Goal: Task Accomplishment & Management: Complete application form

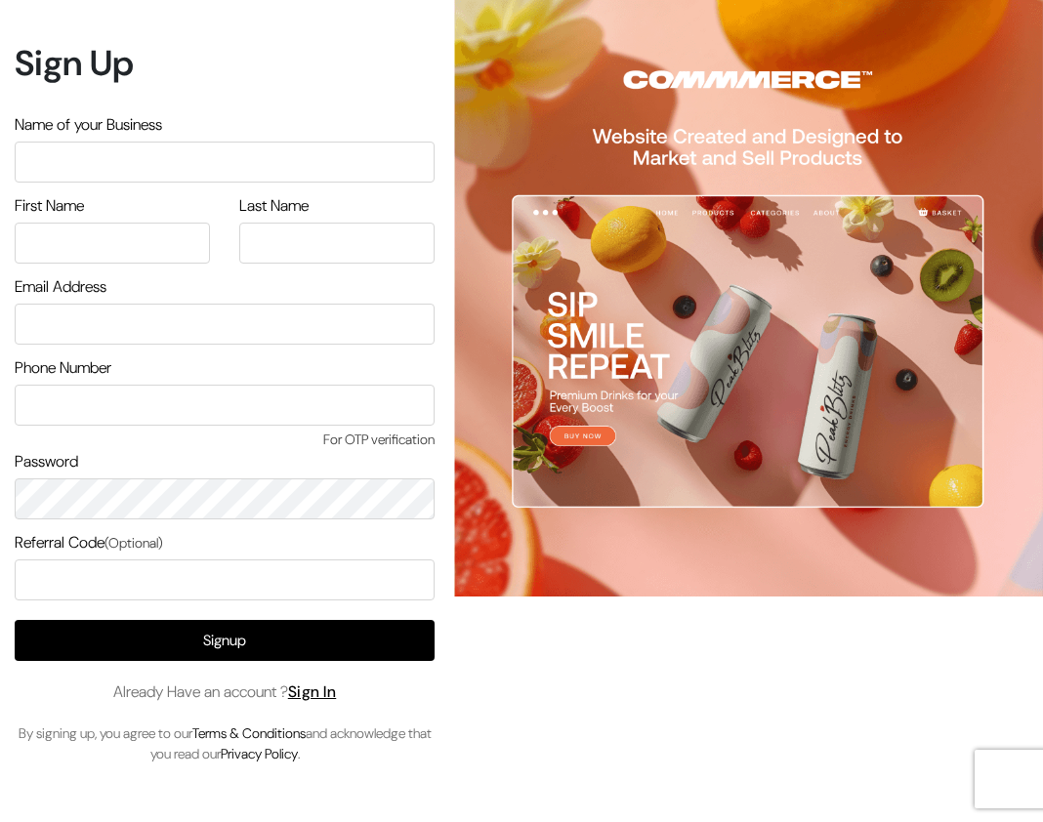
click at [323, 183] on input "text" at bounding box center [225, 162] width 420 height 41
type input "Gemini"
click at [174, 264] on input "text" at bounding box center [112, 243] width 195 height 41
type input "Yash"
click at [377, 264] on input "text" at bounding box center [336, 243] width 195 height 41
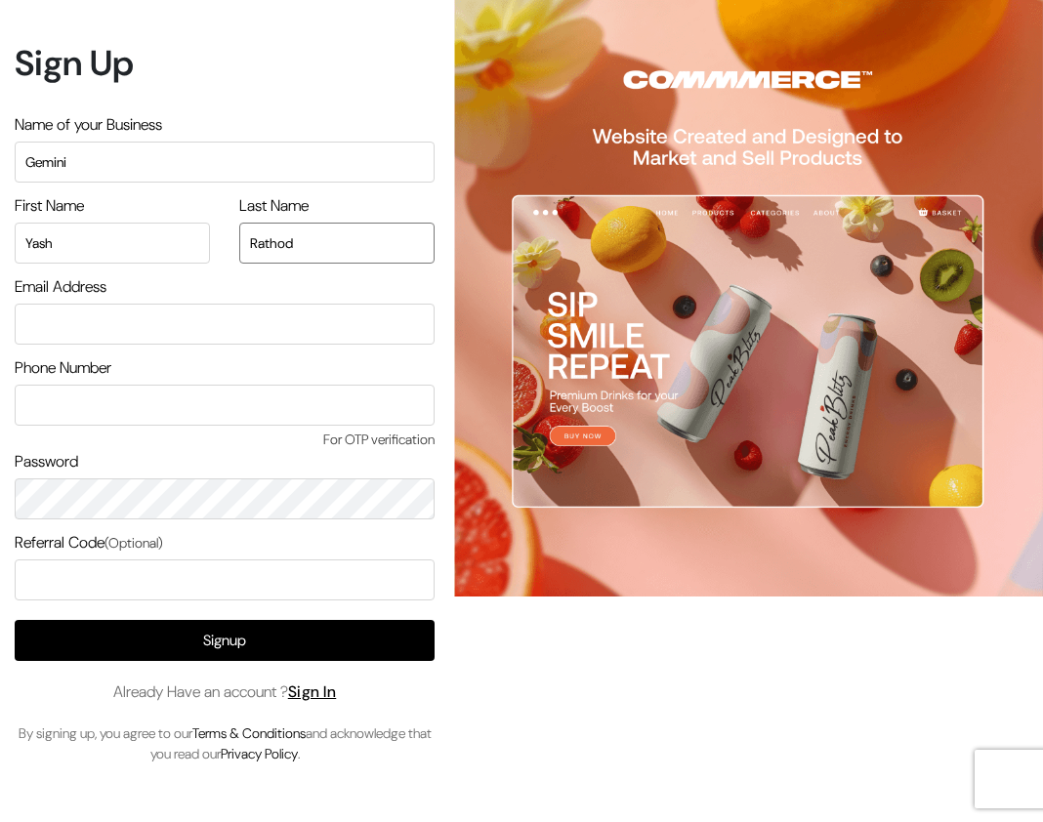
type input "Rathod"
click at [270, 344] on input "email" at bounding box center [225, 324] width 420 height 41
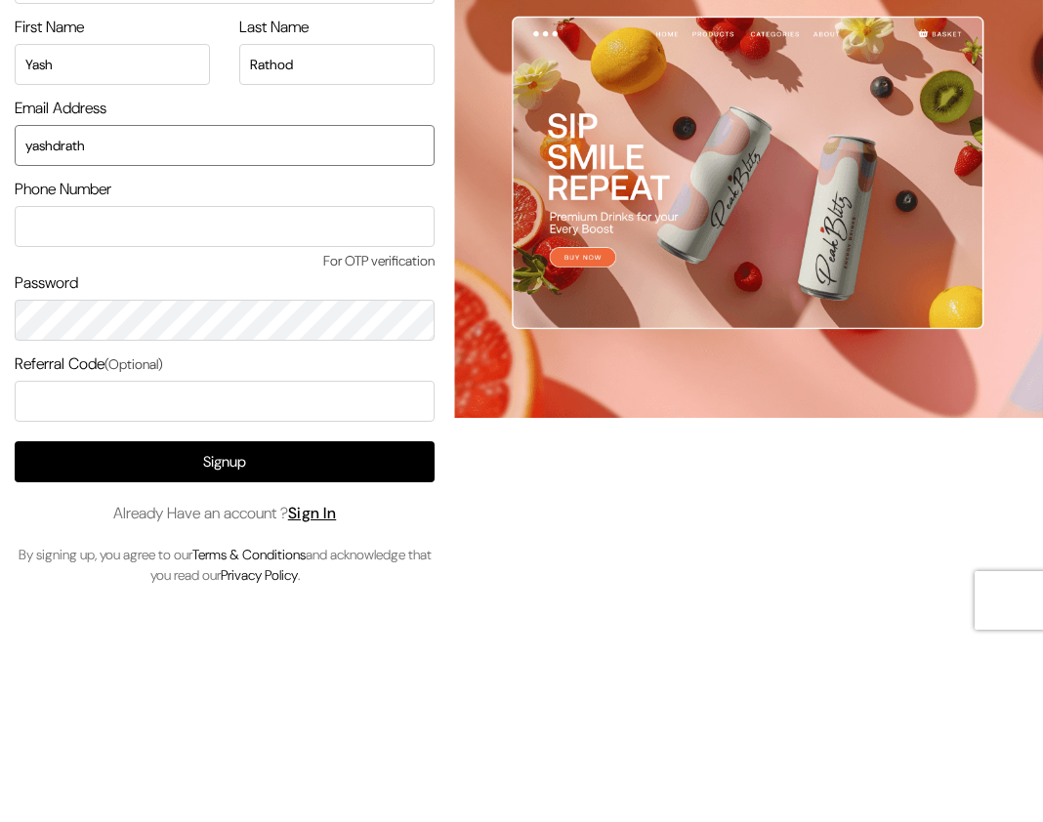
scroll to position [61, 0]
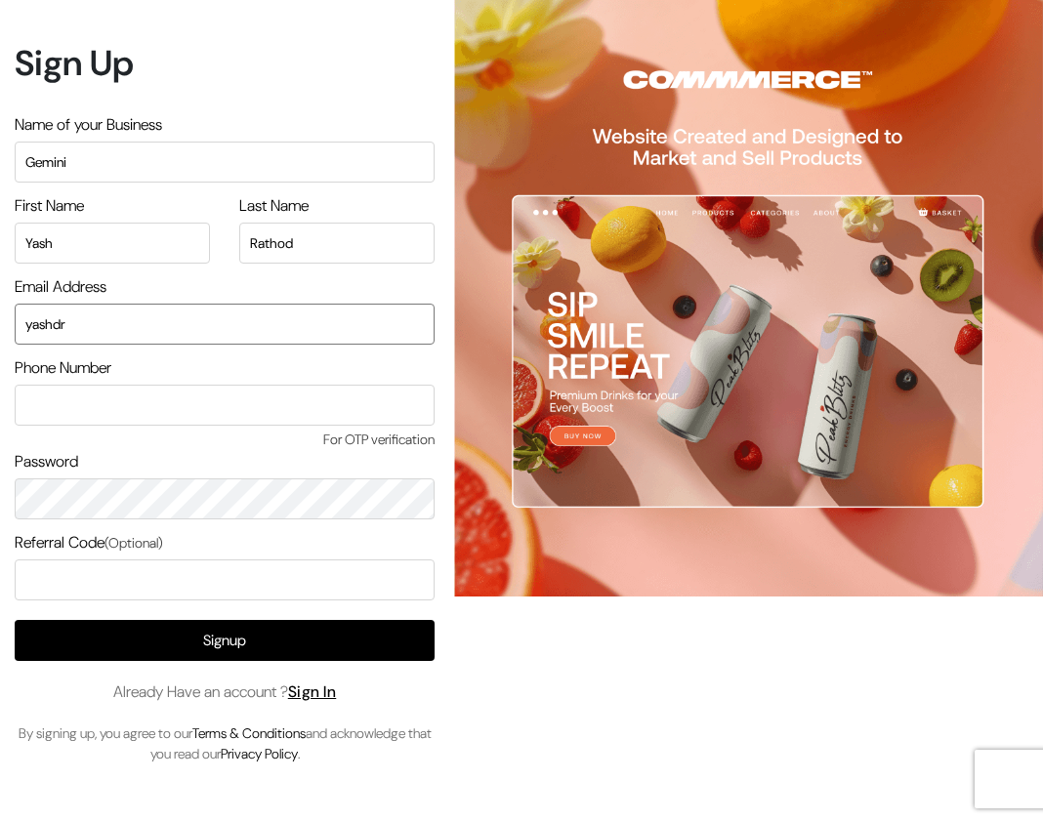
type input "yashd"
type input "yashdrathod@gmail.com"
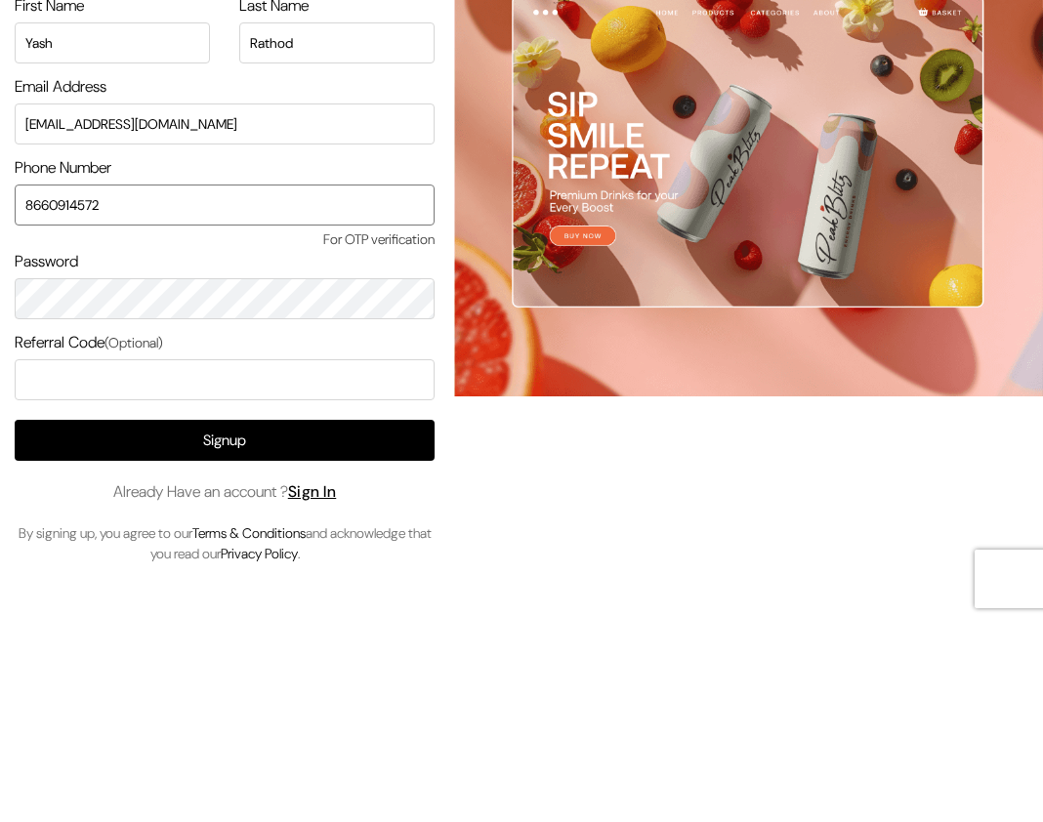
type input "8660914572"
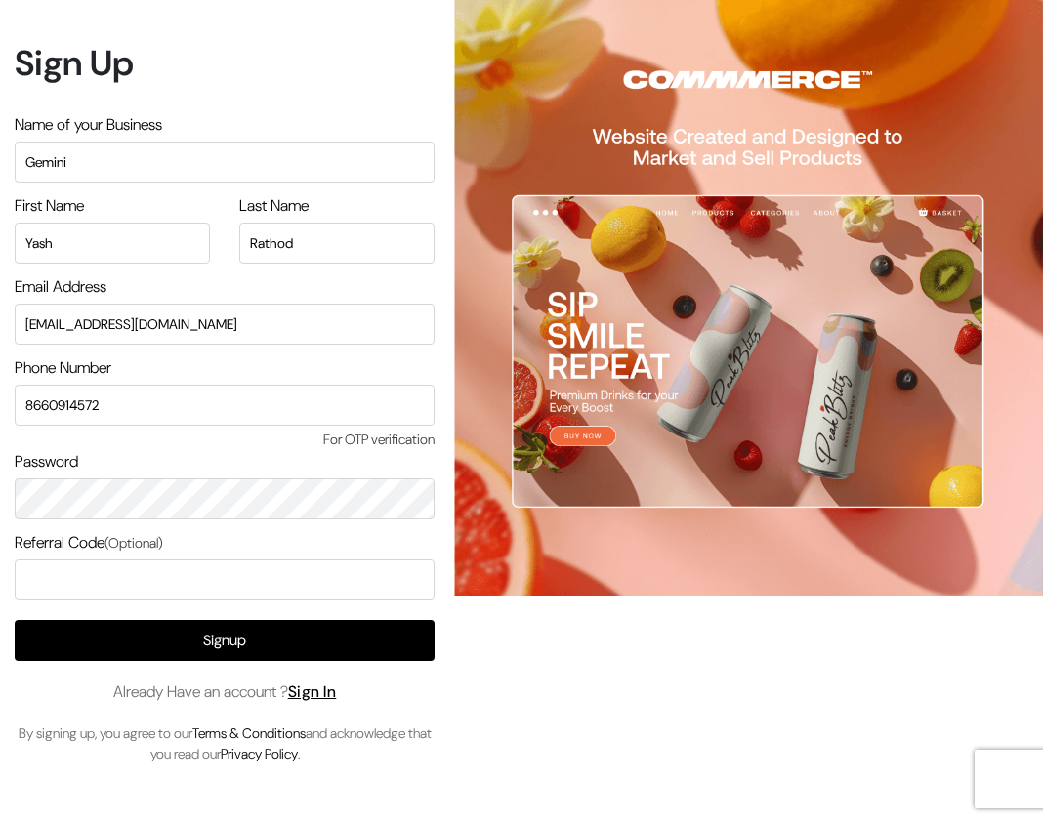
click at [302, 620] on button "Signup" at bounding box center [225, 640] width 420 height 41
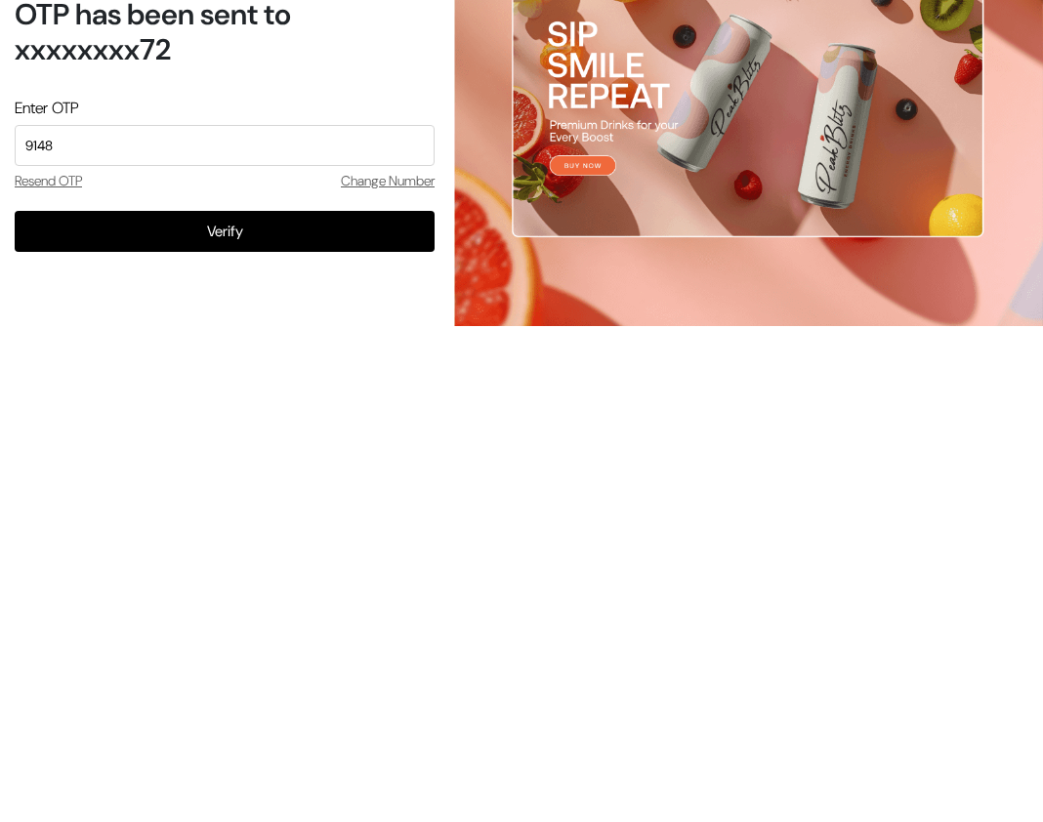
type input "9148"
click at [304, 482] on button "Verify" at bounding box center [225, 502] width 420 height 41
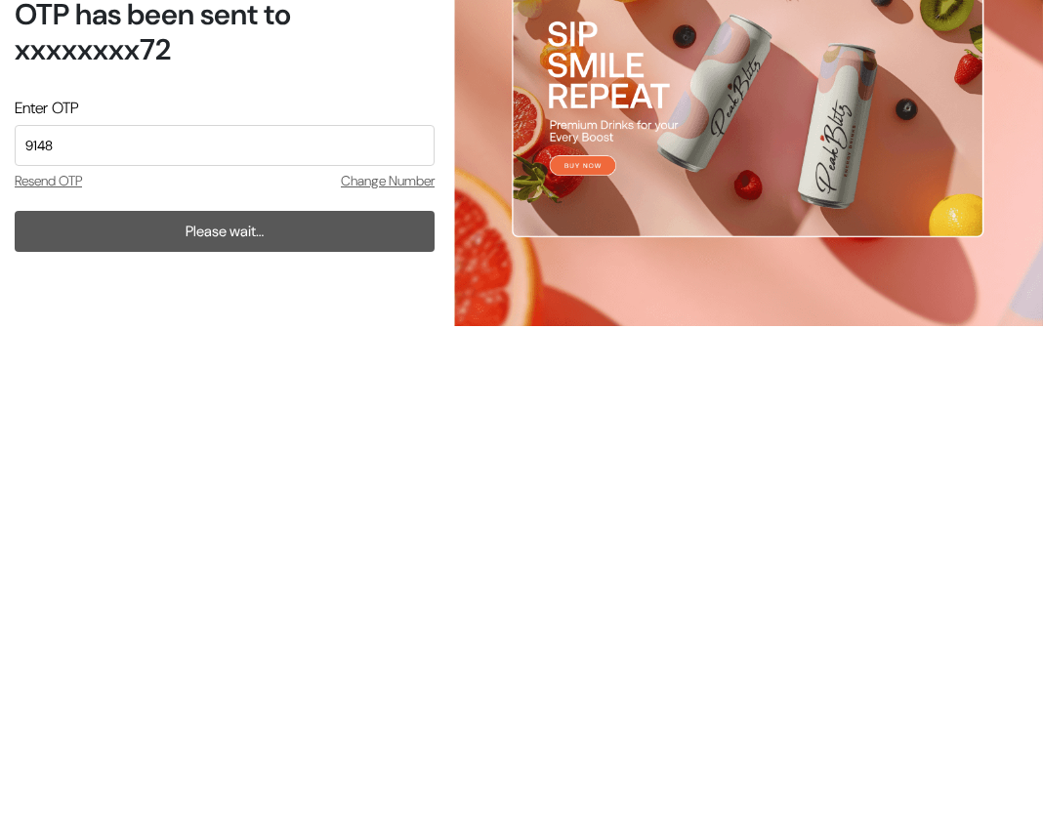
scroll to position [61, 0]
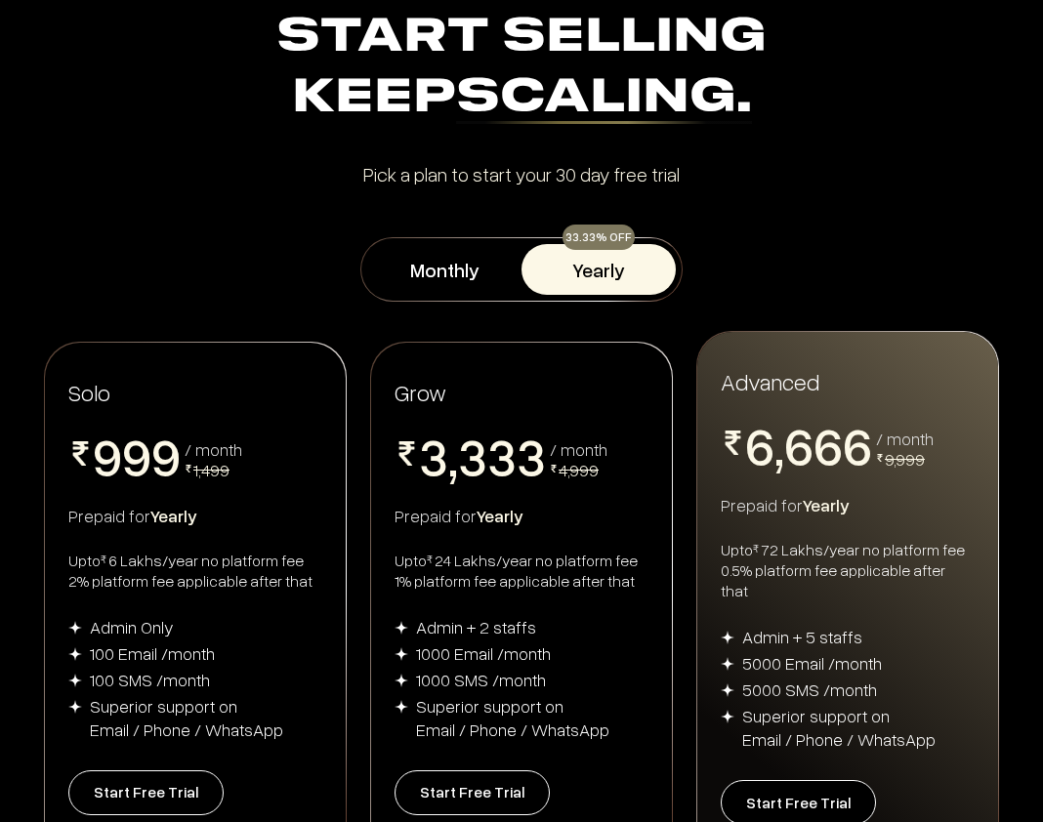
scroll to position [71, 0]
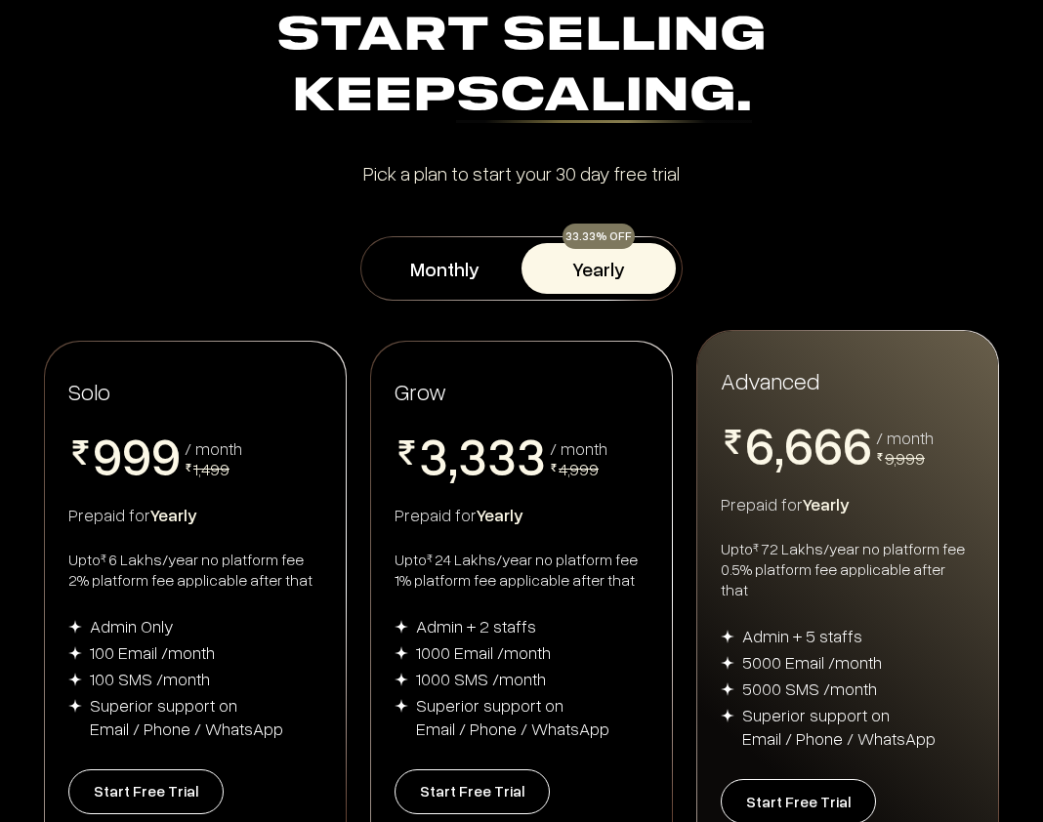
click at [467, 263] on button "Monthly" at bounding box center [444, 268] width 154 height 51
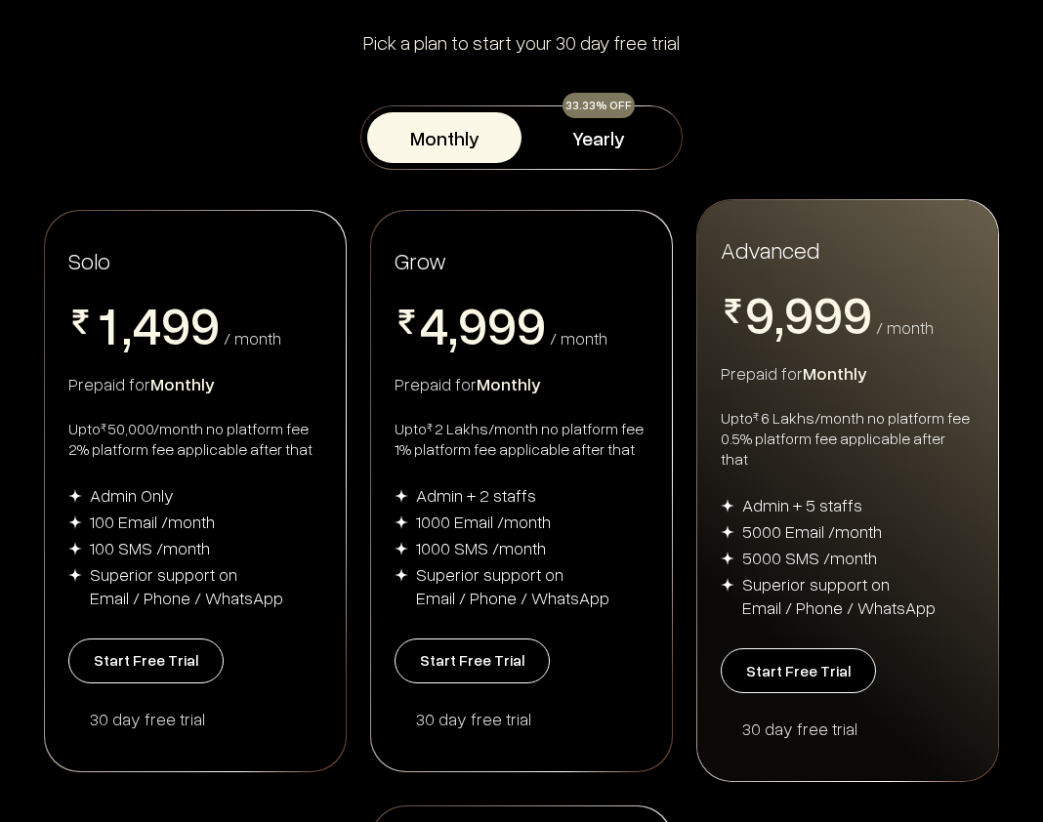
scroll to position [182, 0]
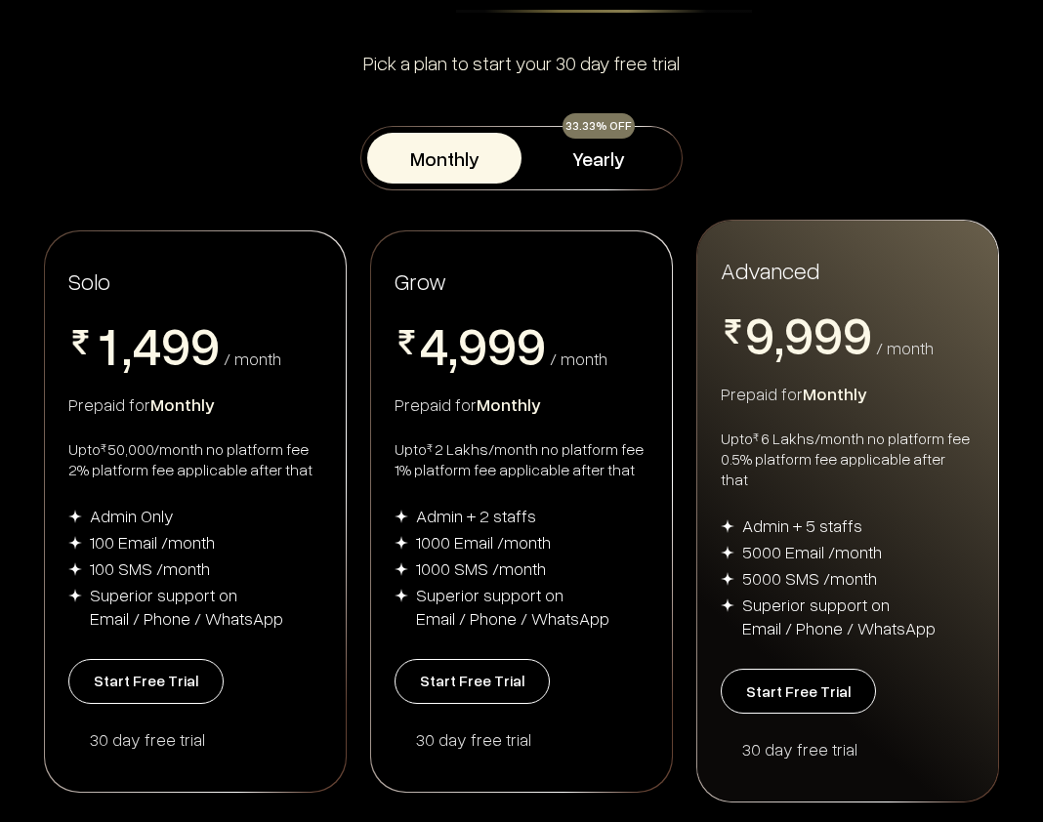
click at [610, 172] on button "Yearly" at bounding box center [599, 158] width 154 height 51
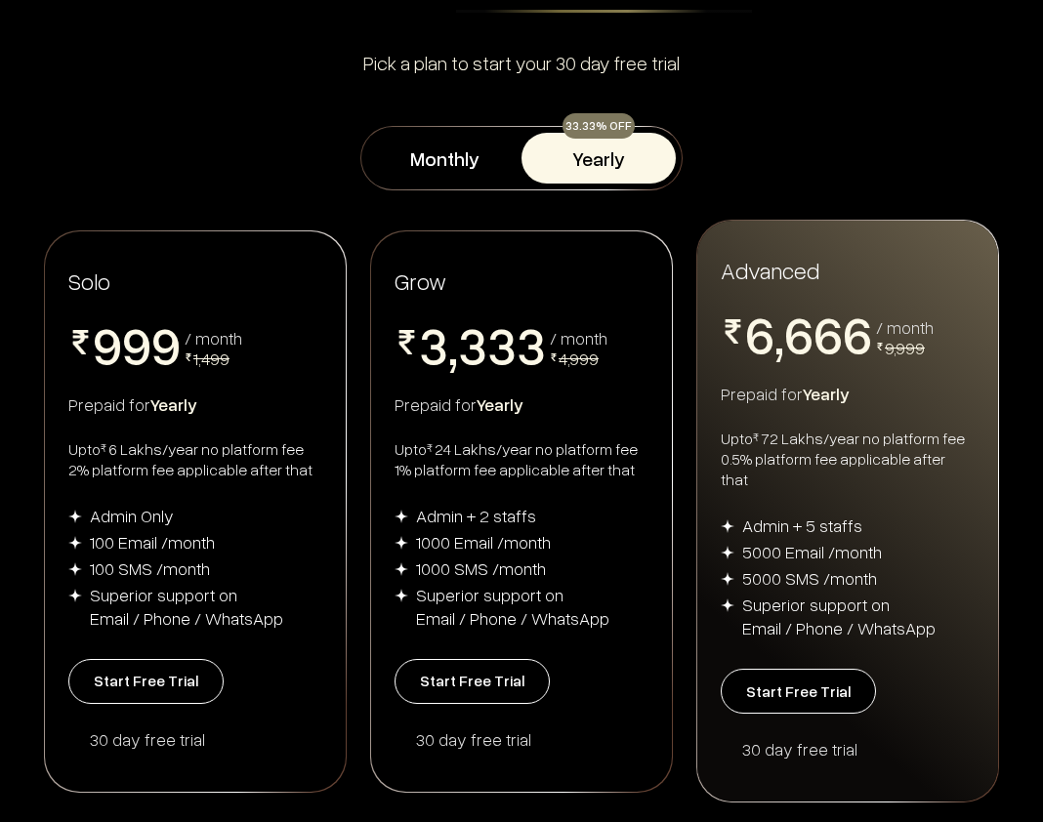
click at [169, 675] on button "Start Free Trial" at bounding box center [145, 681] width 155 height 45
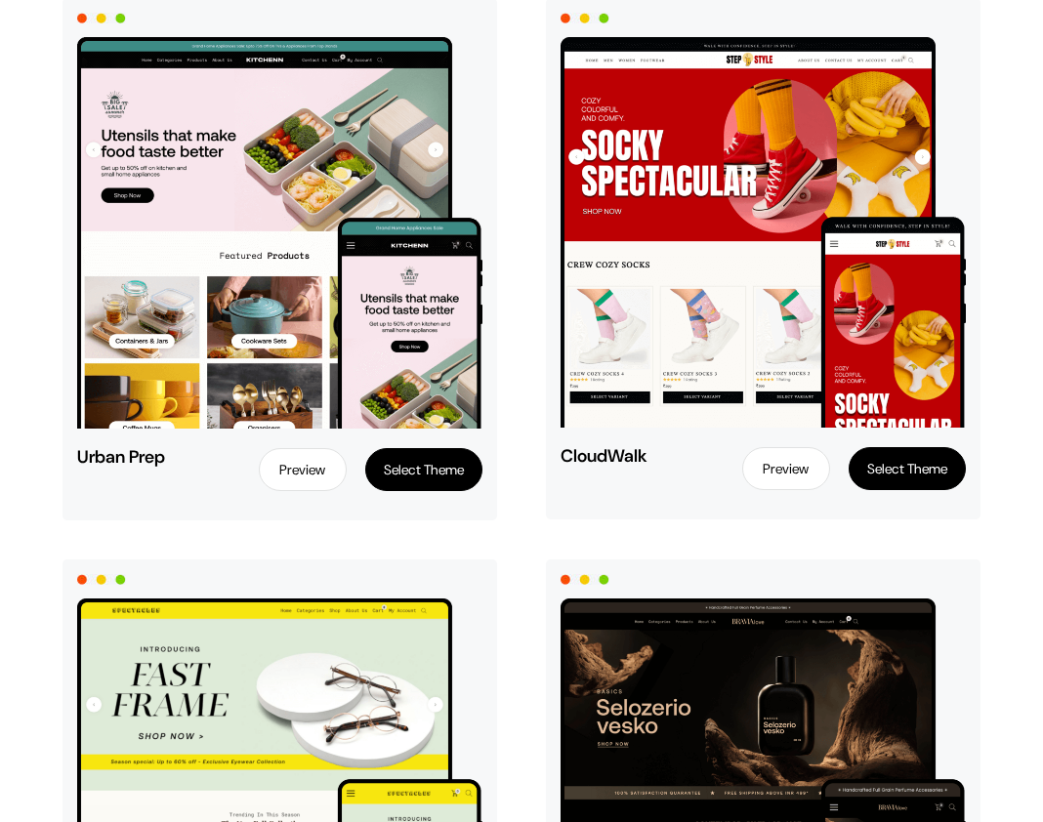
scroll to position [868, 0]
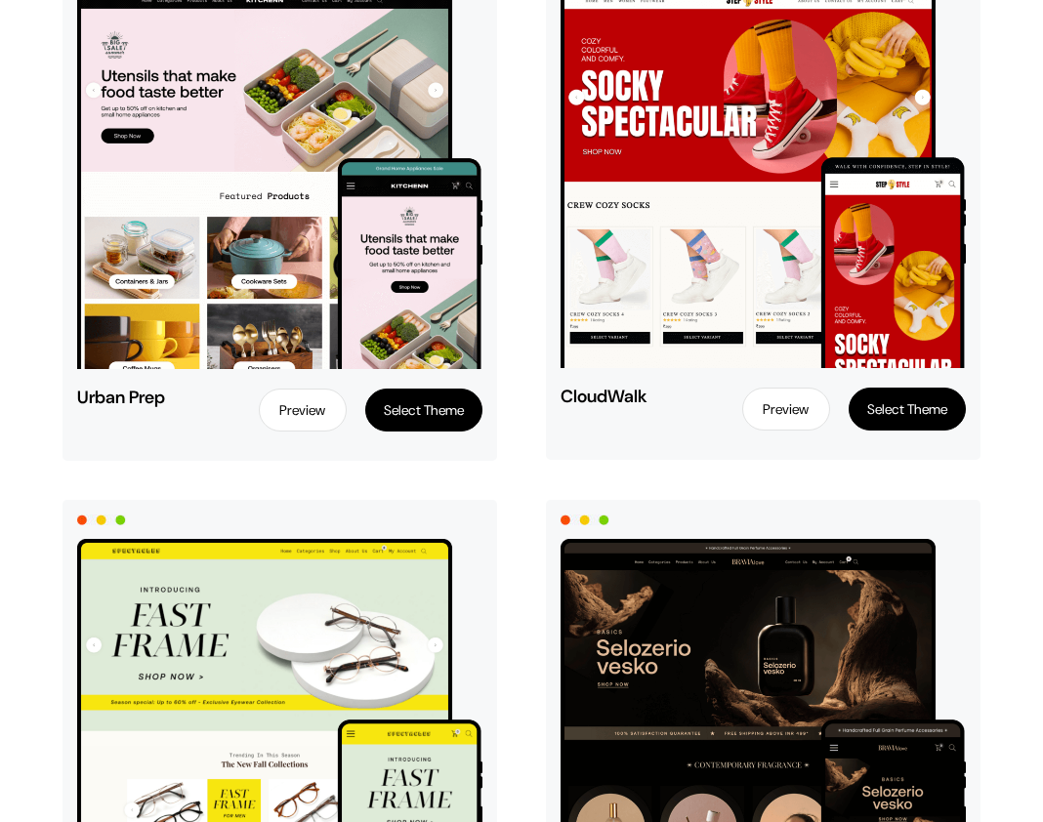
click at [736, 660] on img at bounding box center [763, 735] width 405 height 392
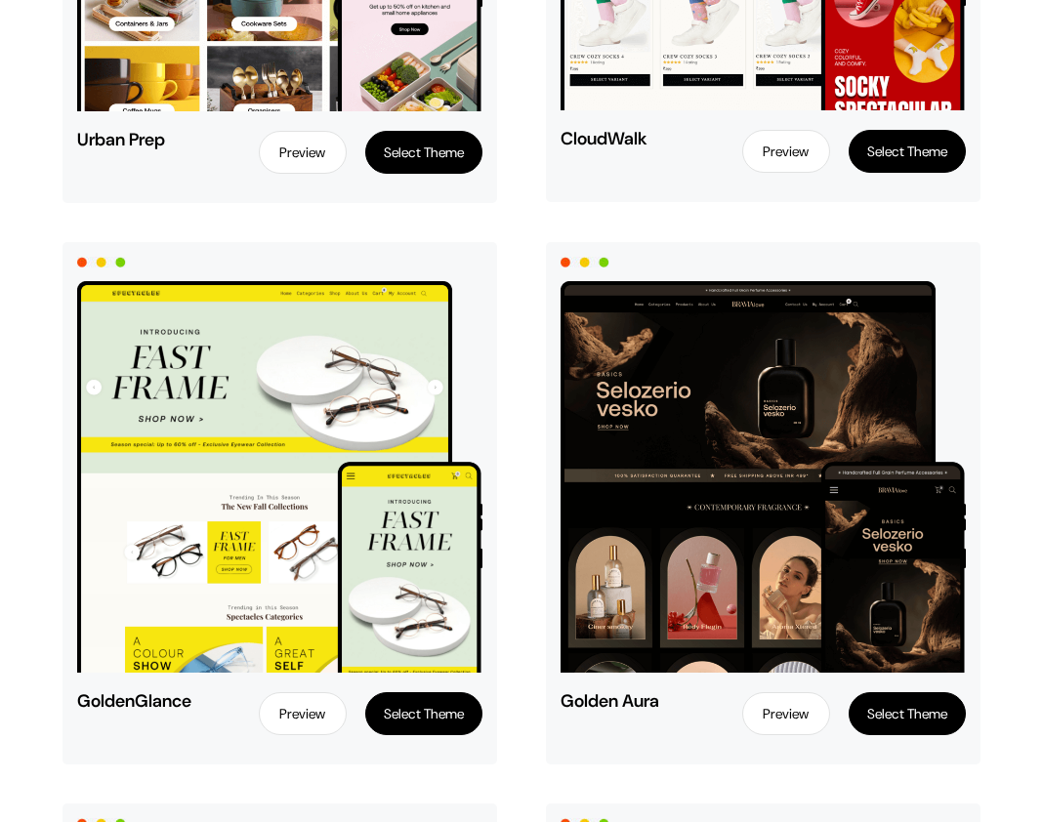
scroll to position [1136, 0]
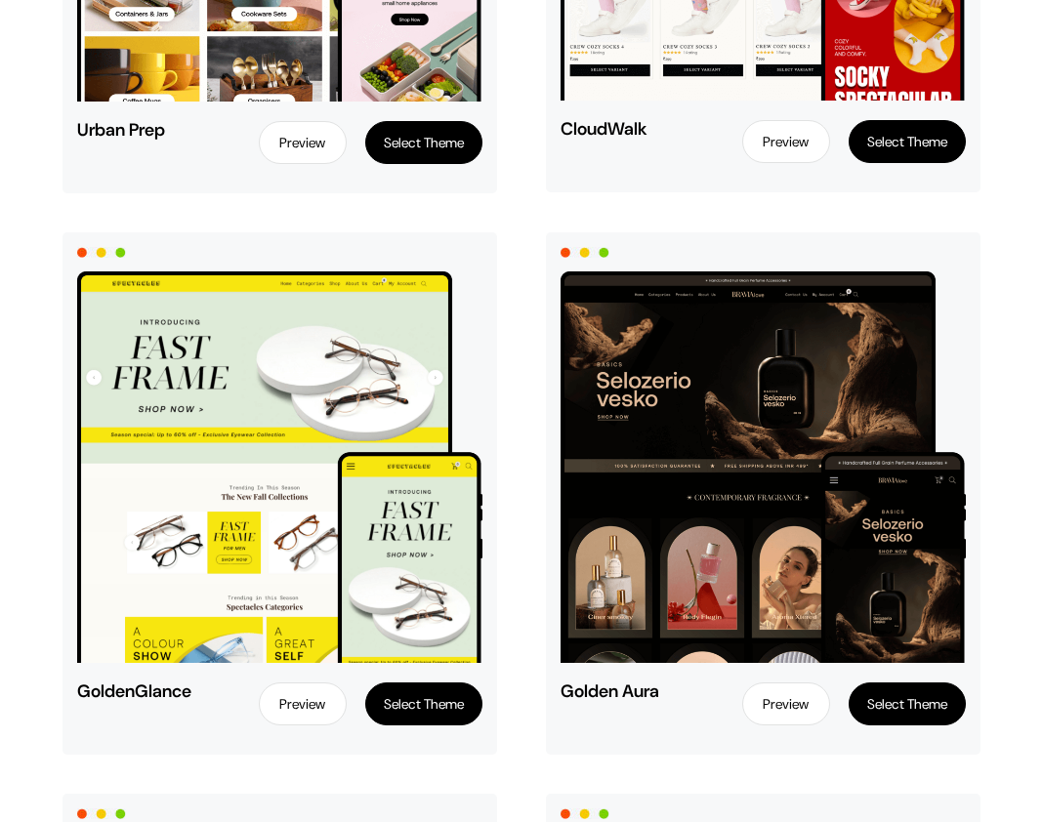
click at [912, 712] on button "Select Theme" at bounding box center [907, 704] width 117 height 43
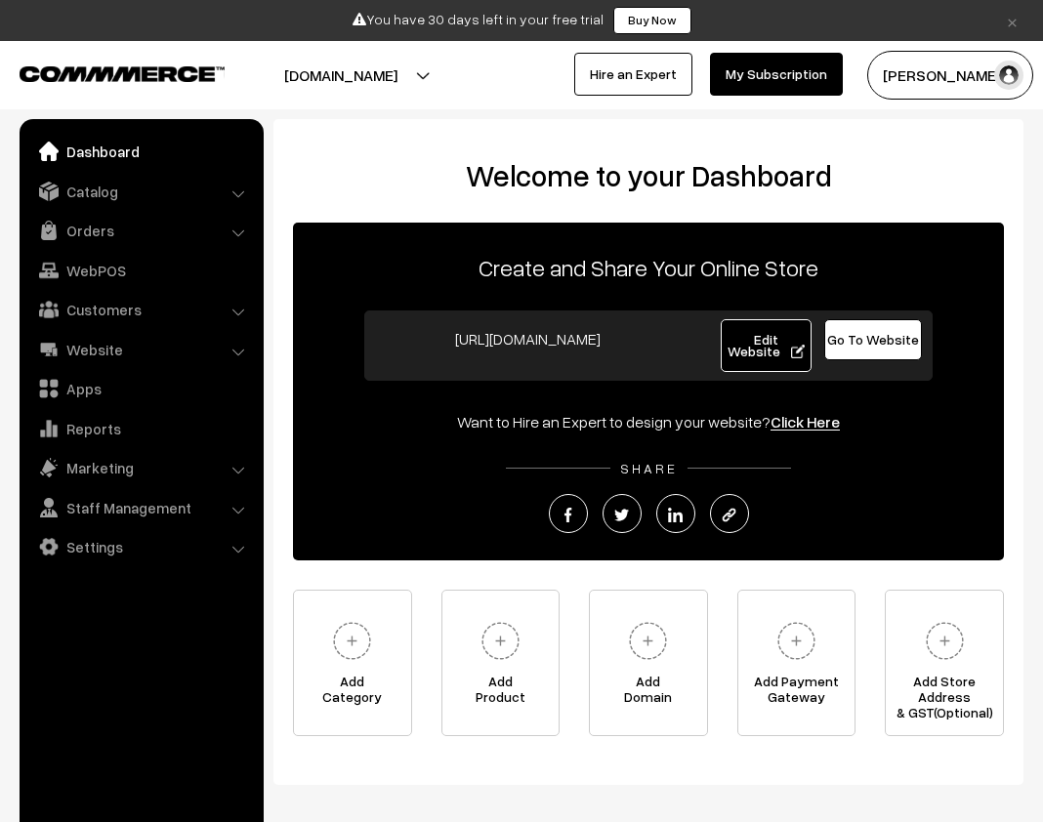
click at [371, 651] on img at bounding box center [352, 641] width 54 height 54
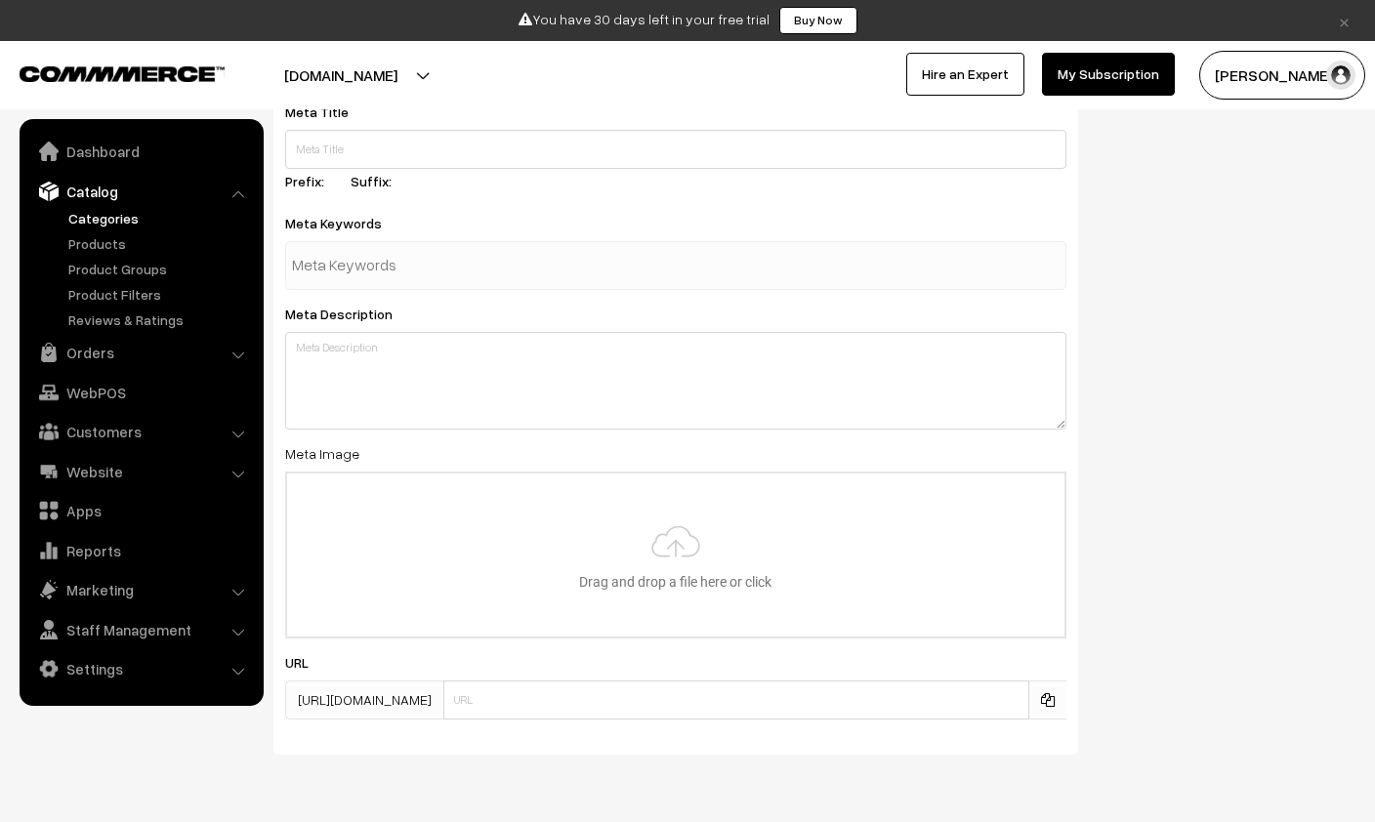
scroll to position [869, 0]
